Goal: Transaction & Acquisition: Download file/media

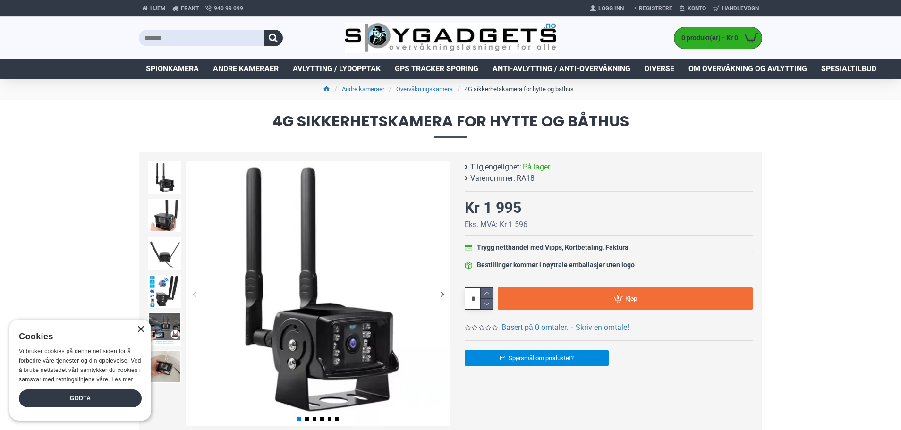
click at [142, 330] on div "×" at bounding box center [140, 329] width 7 height 7
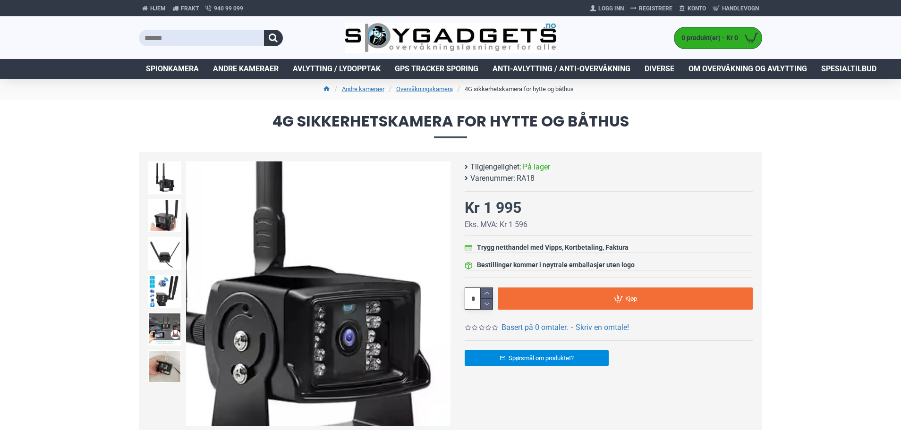
click at [358, 351] on img at bounding box center [318, 294] width 264 height 264
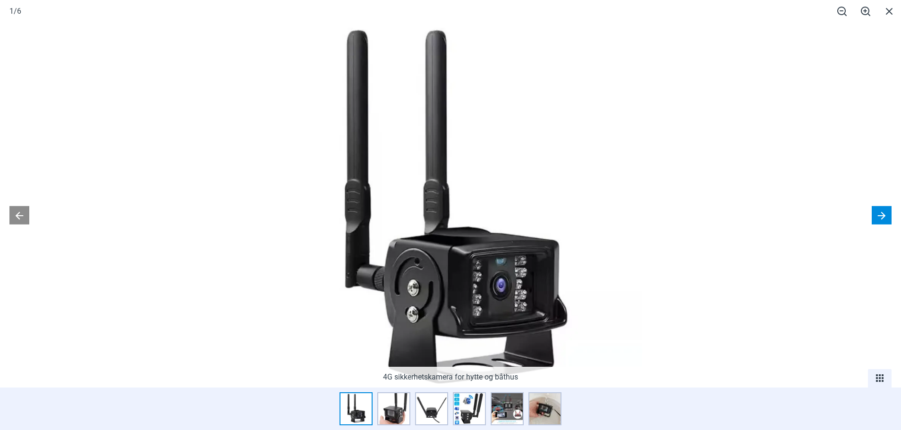
click at [884, 213] on button at bounding box center [882, 215] width 20 height 18
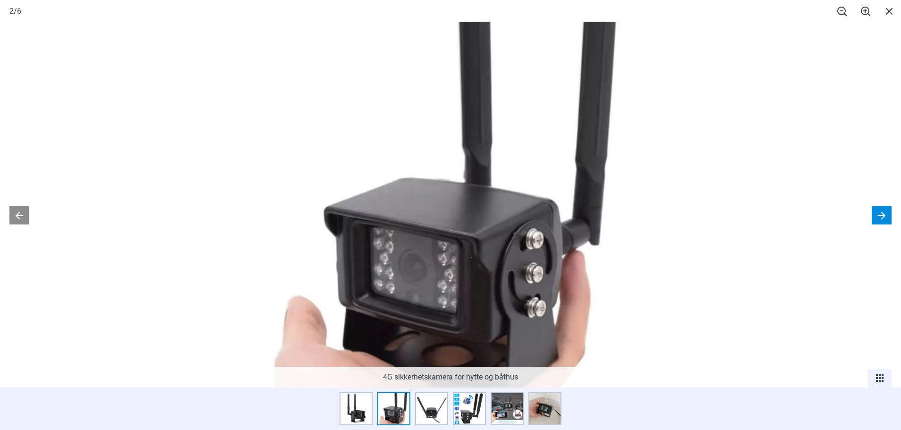
click at [884, 213] on button at bounding box center [882, 215] width 20 height 18
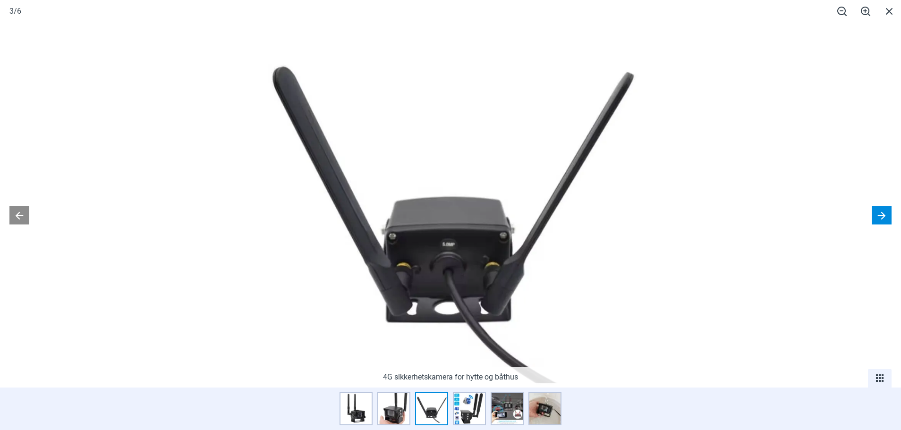
click at [884, 213] on button at bounding box center [882, 215] width 20 height 18
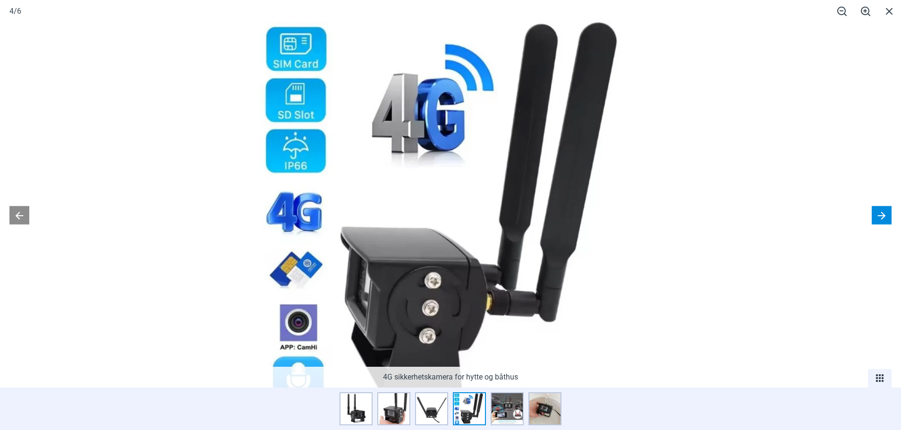
click at [884, 213] on button at bounding box center [882, 215] width 20 height 18
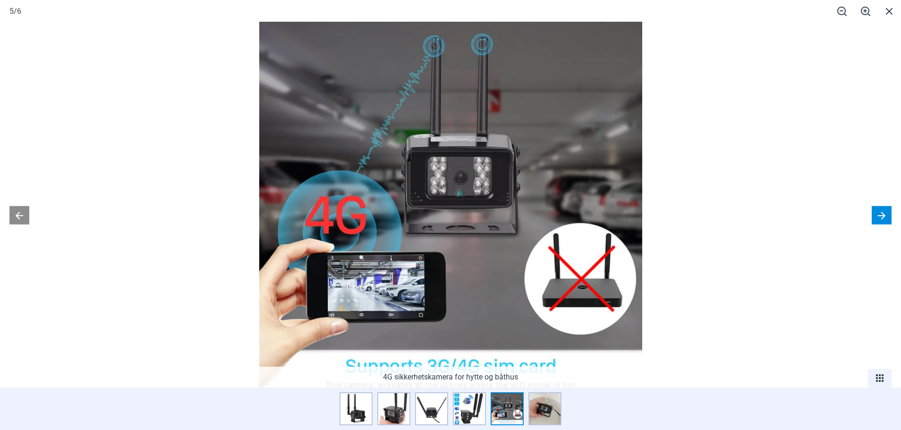
click at [884, 213] on button at bounding box center [882, 215] width 20 height 18
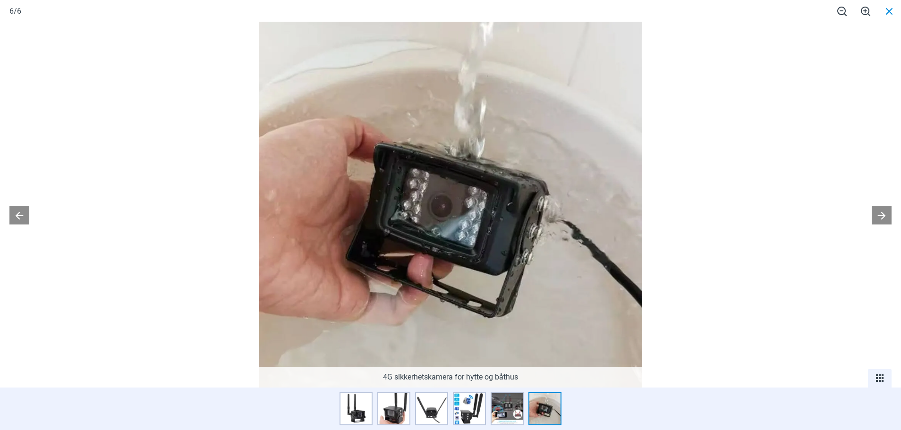
click at [889, 10] on span at bounding box center [890, 11] width 24 height 22
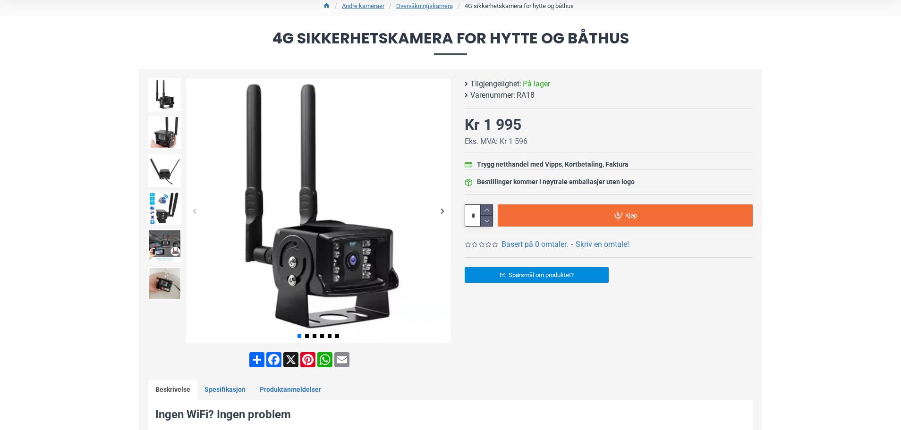
scroll to position [94, 0]
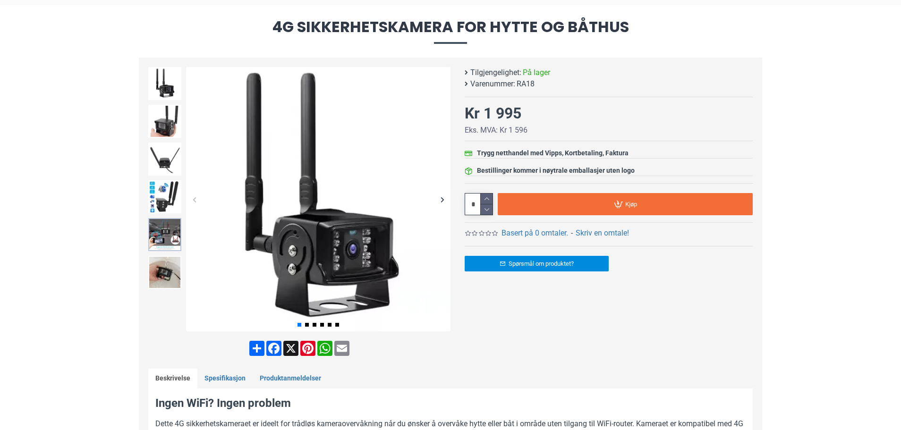
click at [166, 236] on img at bounding box center [164, 234] width 33 height 33
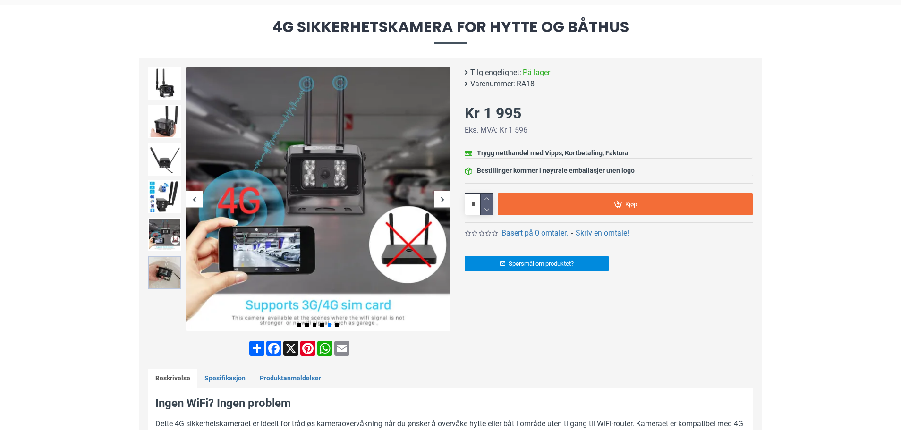
click at [160, 262] on img at bounding box center [164, 272] width 33 height 33
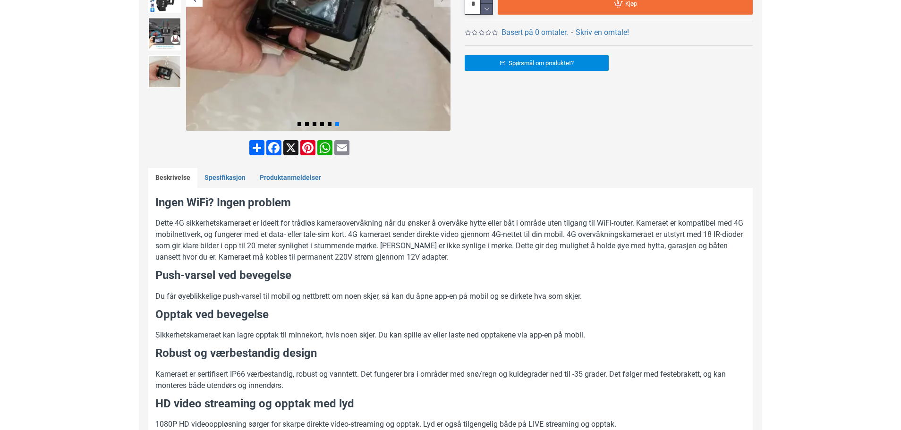
scroll to position [0, 0]
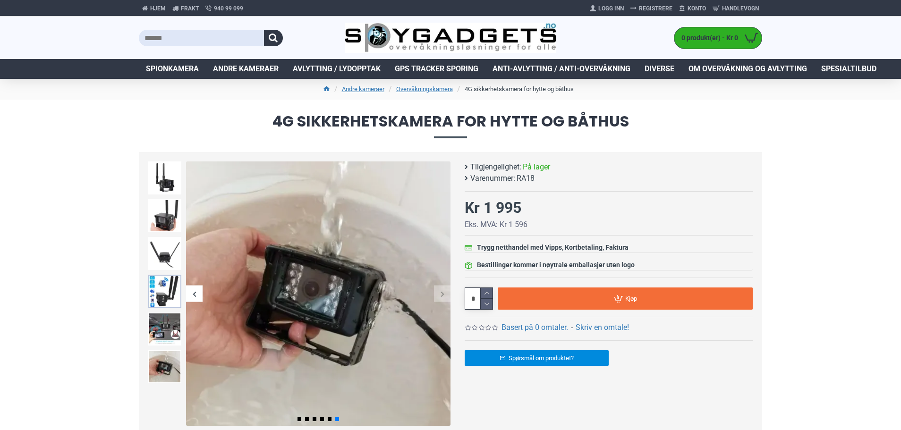
click at [168, 301] on img at bounding box center [164, 291] width 33 height 33
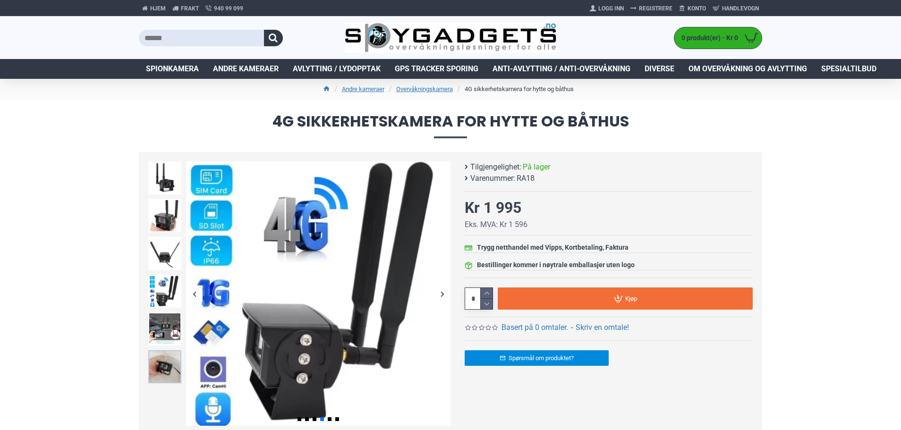
click at [170, 371] on img at bounding box center [164, 366] width 33 height 33
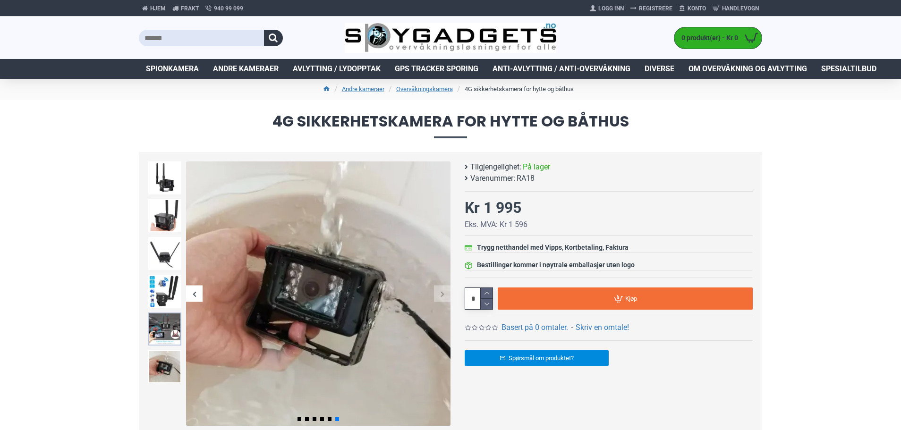
click at [166, 329] on img at bounding box center [164, 329] width 33 height 33
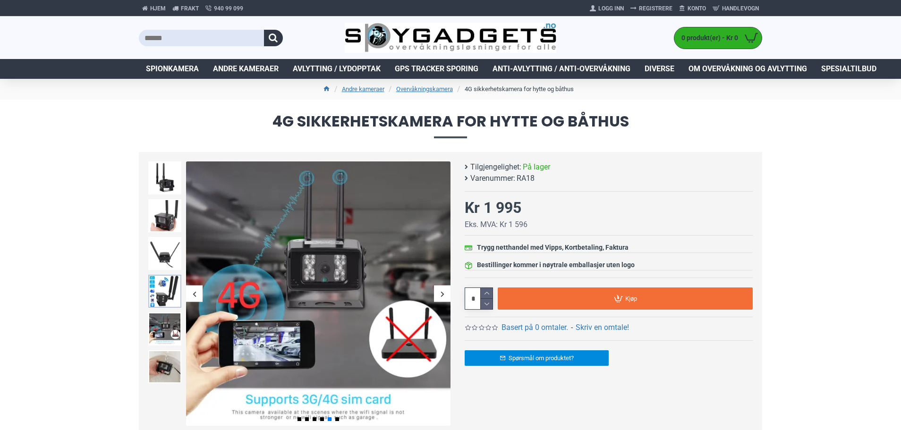
click at [164, 280] on img at bounding box center [164, 291] width 33 height 33
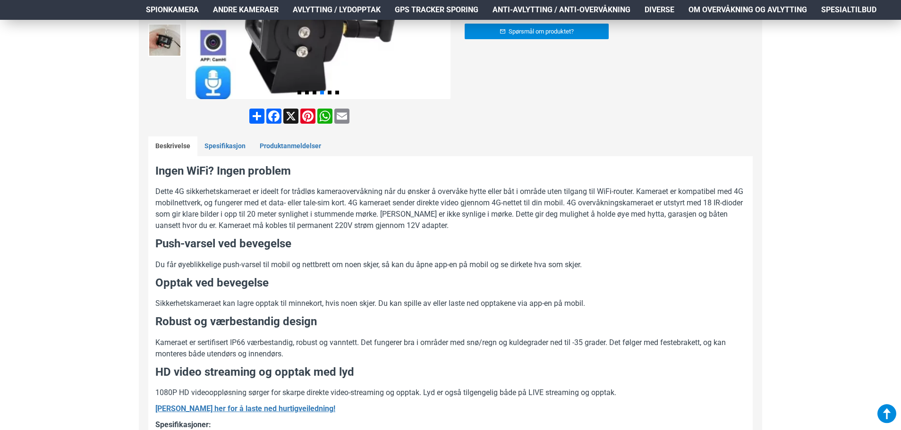
scroll to position [331, 0]
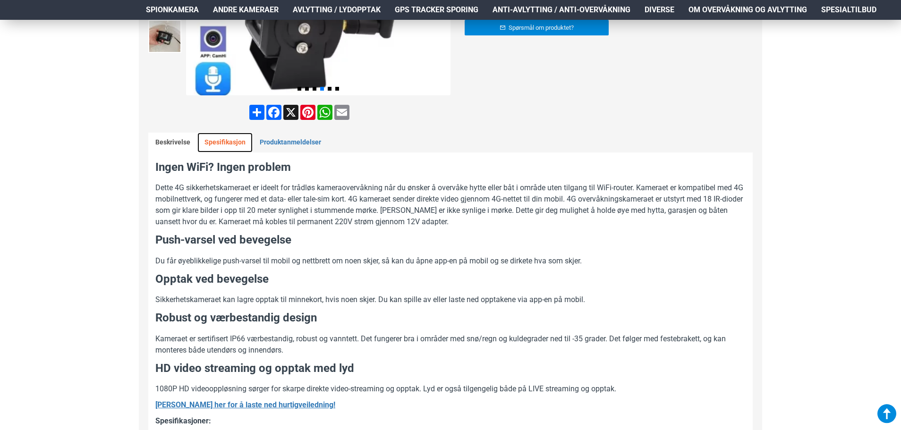
click at [234, 140] on link "Spesifikasjon" at bounding box center [224, 143] width 55 height 20
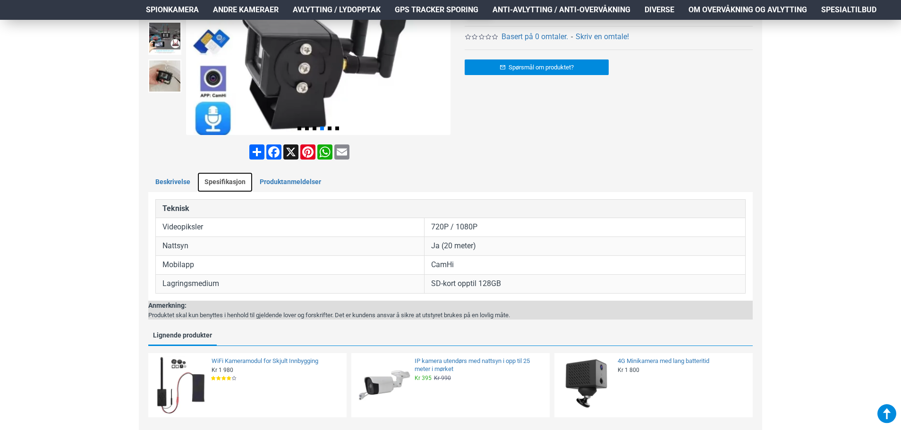
scroll to position [236, 0]
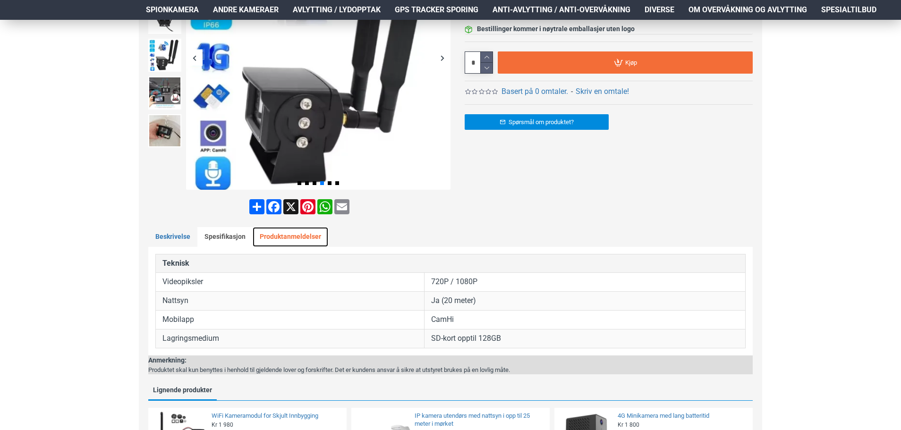
click at [289, 239] on link "Produktanmeldelser" at bounding box center [291, 237] width 76 height 20
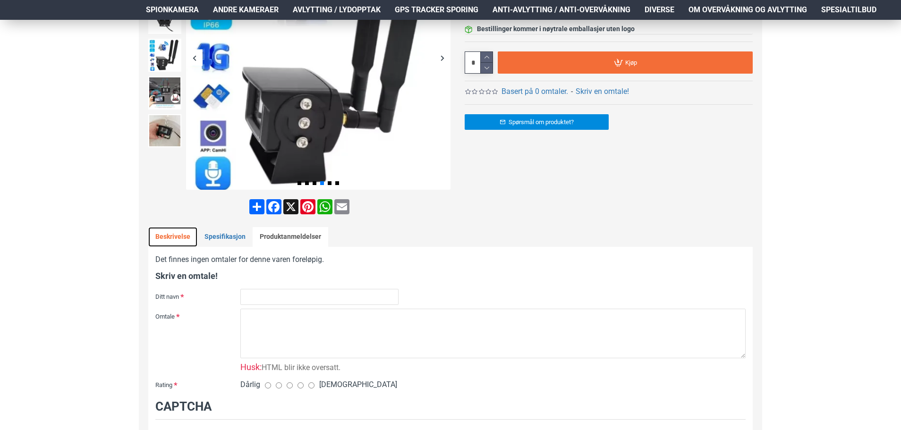
click at [173, 237] on link "Beskrivelse" at bounding box center [172, 237] width 49 height 20
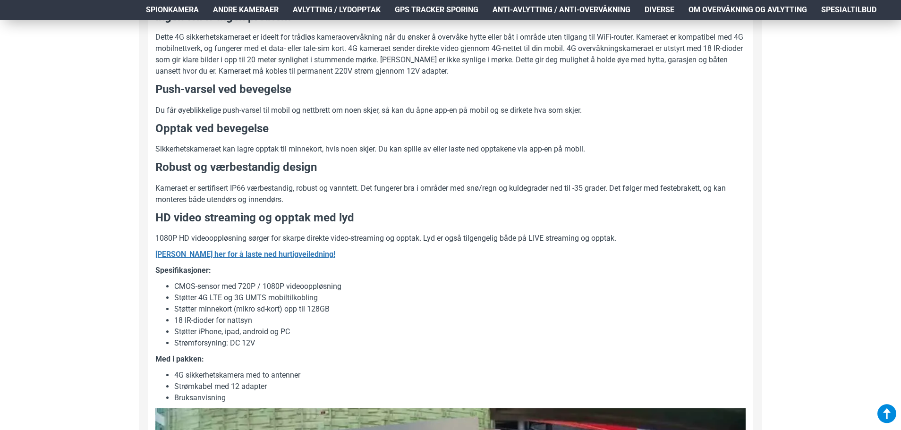
scroll to position [472, 0]
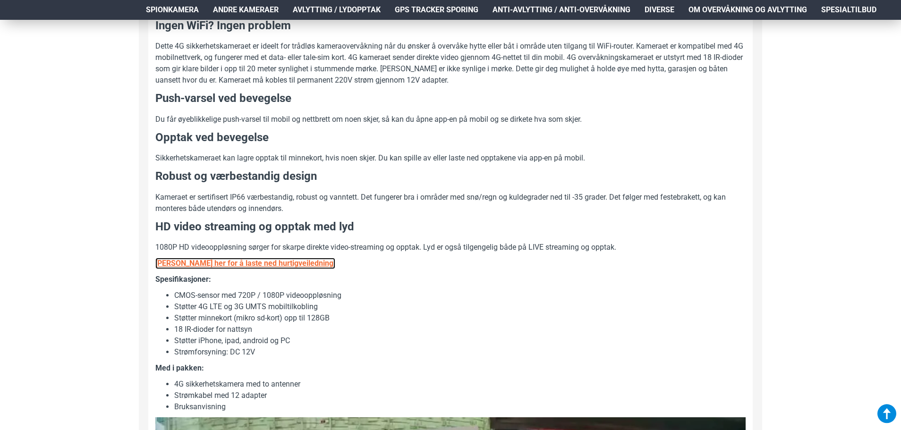
click at [225, 262] on b "[PERSON_NAME] her for å laste ned hurtigveiledning!" at bounding box center [245, 263] width 180 height 9
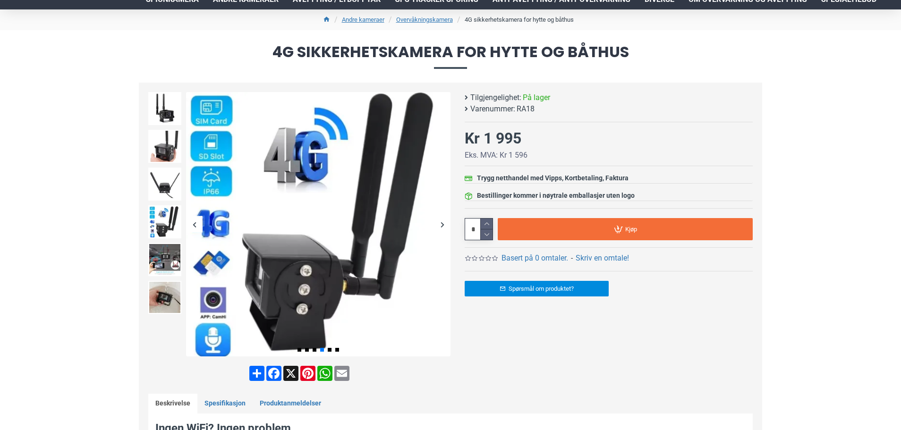
scroll to position [0, 0]
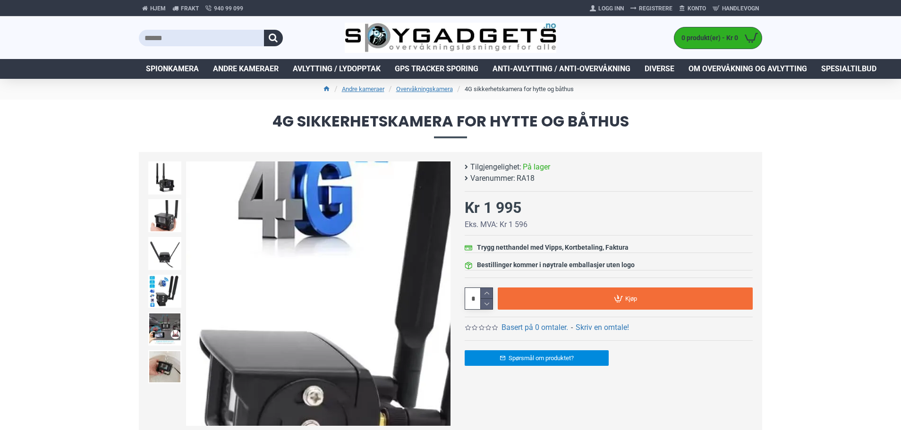
click at [294, 264] on img at bounding box center [318, 294] width 264 height 264
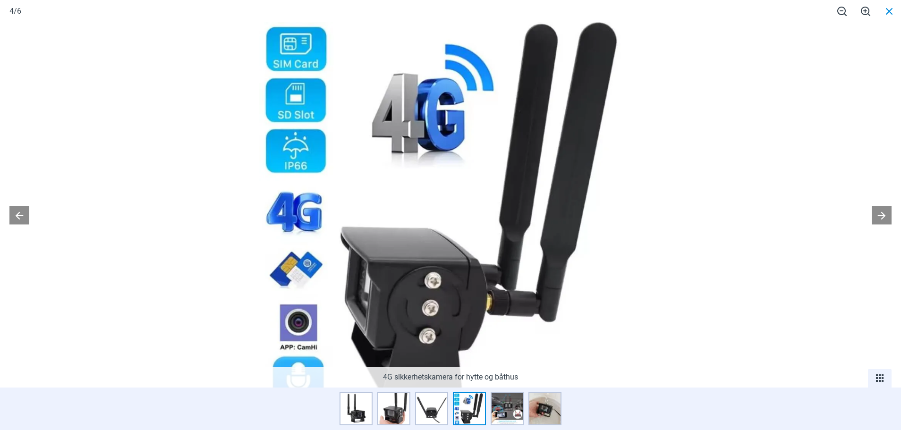
click at [886, 13] on span at bounding box center [890, 11] width 24 height 22
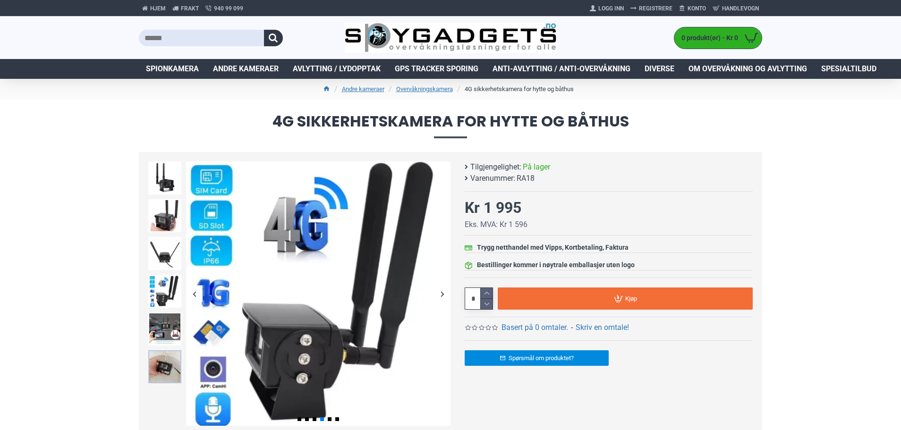
click at [159, 372] on img at bounding box center [164, 366] width 33 height 33
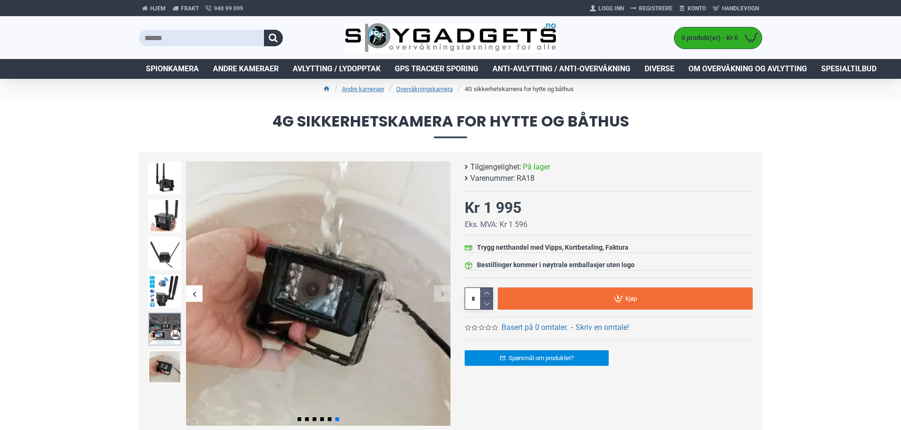
click at [170, 324] on img at bounding box center [164, 329] width 33 height 33
